Goal: Communication & Community: Answer question/provide support

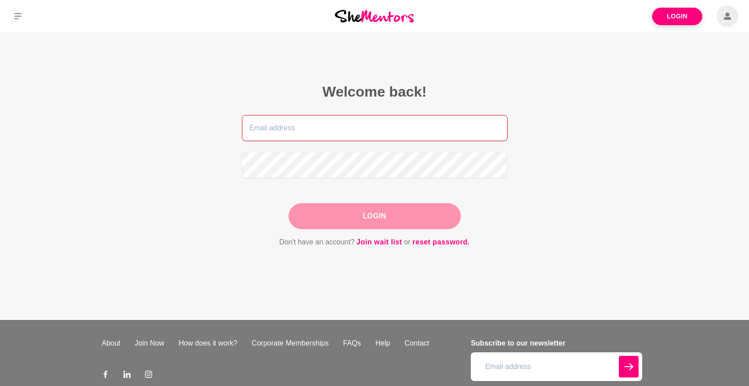
type input "[EMAIL_ADDRESS][DOMAIN_NAME]"
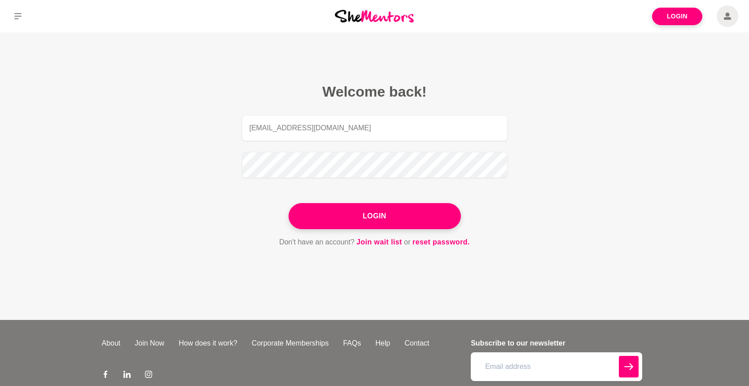
click at [382, 219] on div "Login" at bounding box center [375, 216] width 172 height 26
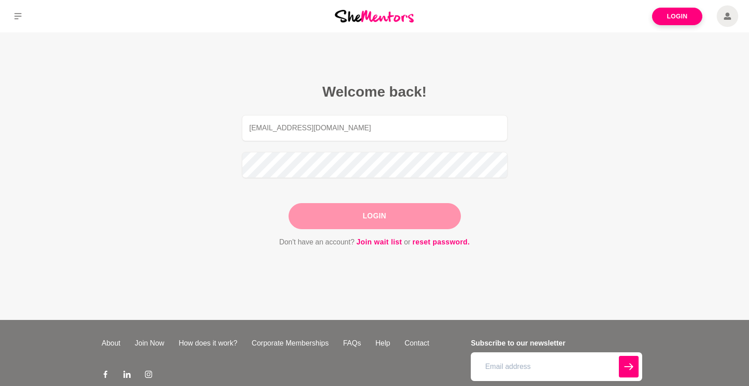
click at [379, 218] on button "Login" at bounding box center [375, 216] width 172 height 26
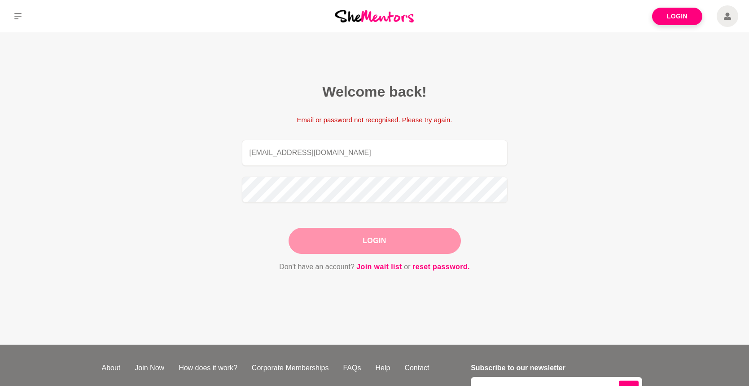
click at [338, 240] on button "Login" at bounding box center [375, 241] width 172 height 26
click at [348, 243] on button "Login" at bounding box center [375, 241] width 172 height 26
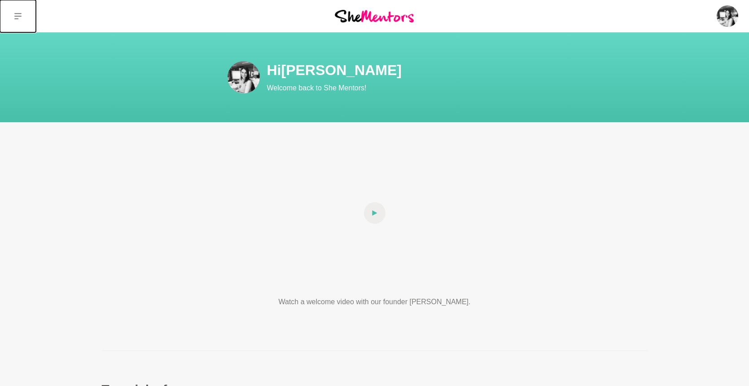
click at [13, 20] on button at bounding box center [18, 16] width 36 height 32
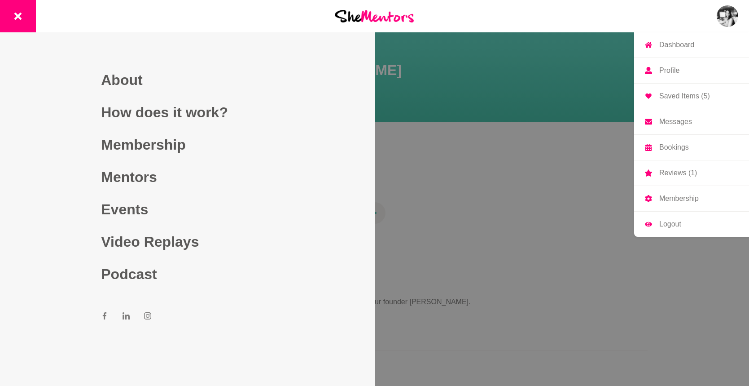
click at [718, 11] on img at bounding box center [728, 16] width 22 height 22
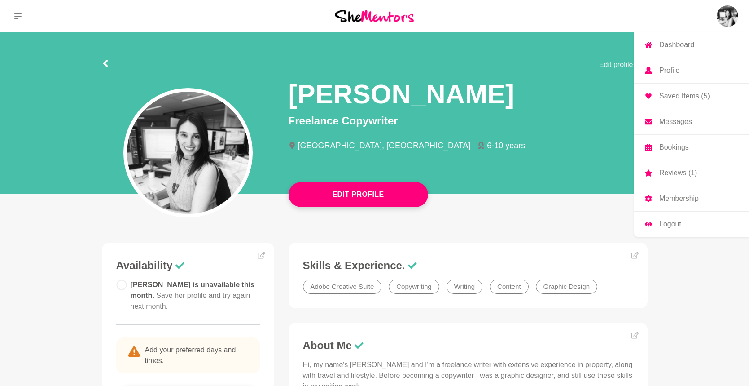
click at [671, 124] on p "Messages" at bounding box center [676, 121] width 33 height 7
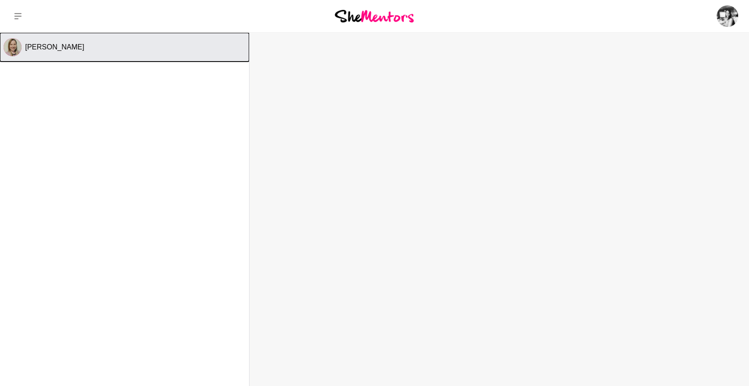
click at [55, 46] on span "[PERSON_NAME]" at bounding box center [54, 47] width 59 height 8
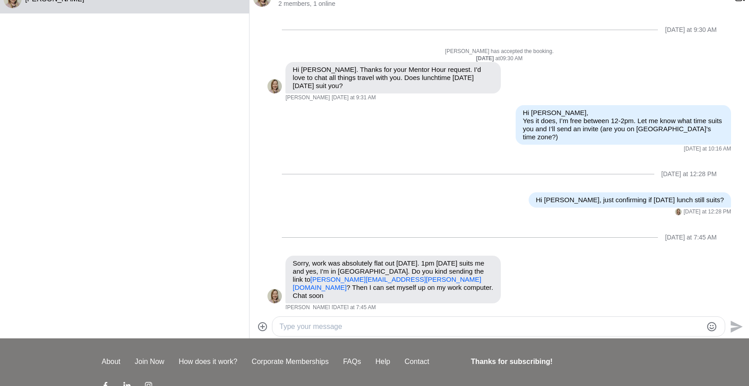
scroll to position [80, 0]
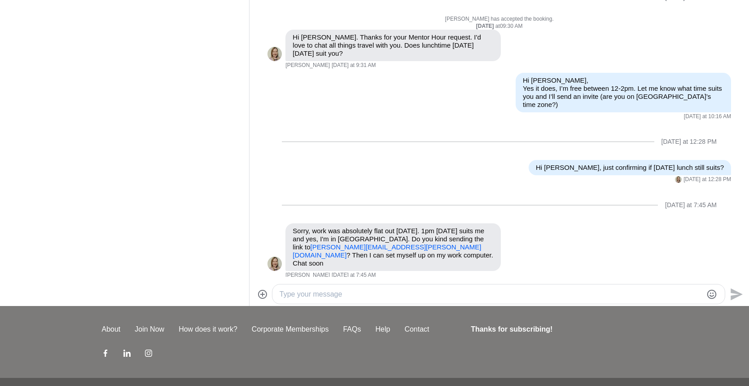
click at [349, 290] on textarea "Type your message" at bounding box center [491, 294] width 423 height 11
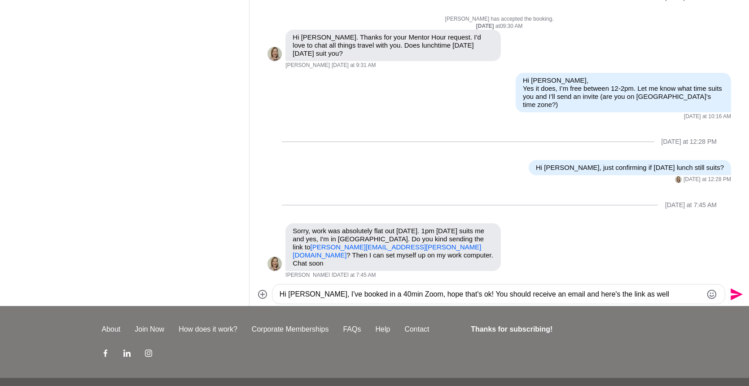
type textarea "Hi [PERSON_NAME], I've booked in a 40min Zoom, hope that's ok! You should recei…"
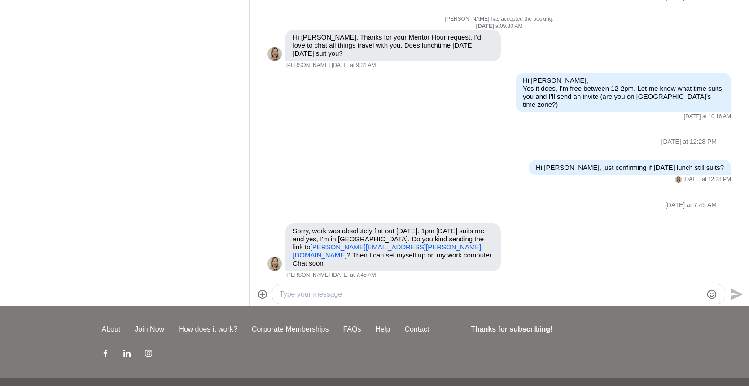
scroll to position [192, 0]
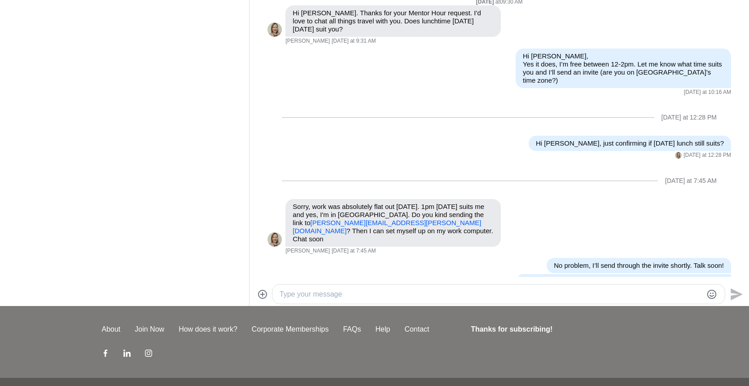
paste textarea "[URL][DOMAIN_NAME][SECURITY_DATA]"
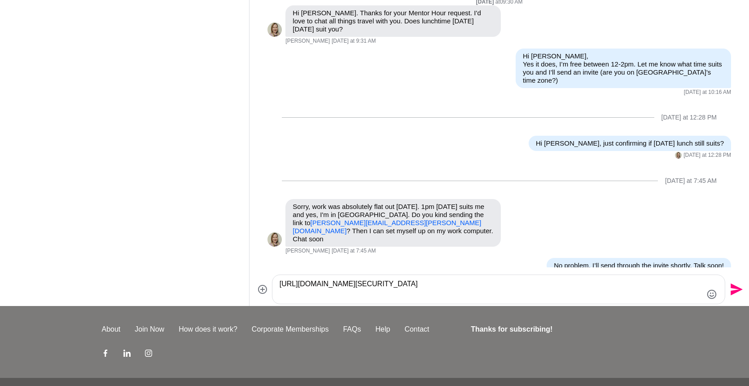
type textarea "[URL][DOMAIN_NAME][SECURITY_DATA]"
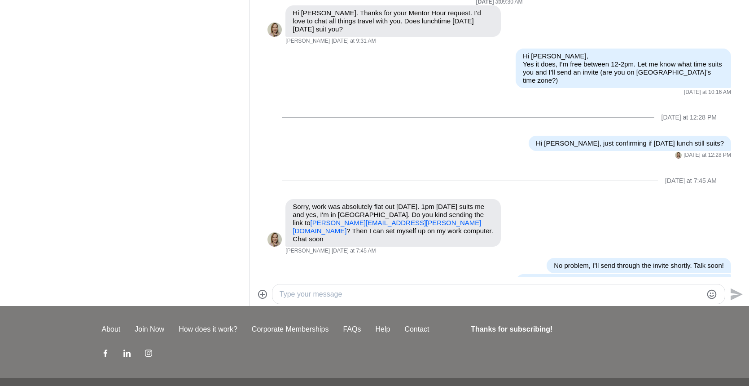
paste textarea "[URL][DOMAIN_NAME][SECURITY_DATA]"
type textarea "[URL][DOMAIN_NAME][SECURITY_DATA]"
click at [730, 294] on icon "Send" at bounding box center [736, 294] width 14 height 14
